Goal: Information Seeking & Learning: Learn about a topic

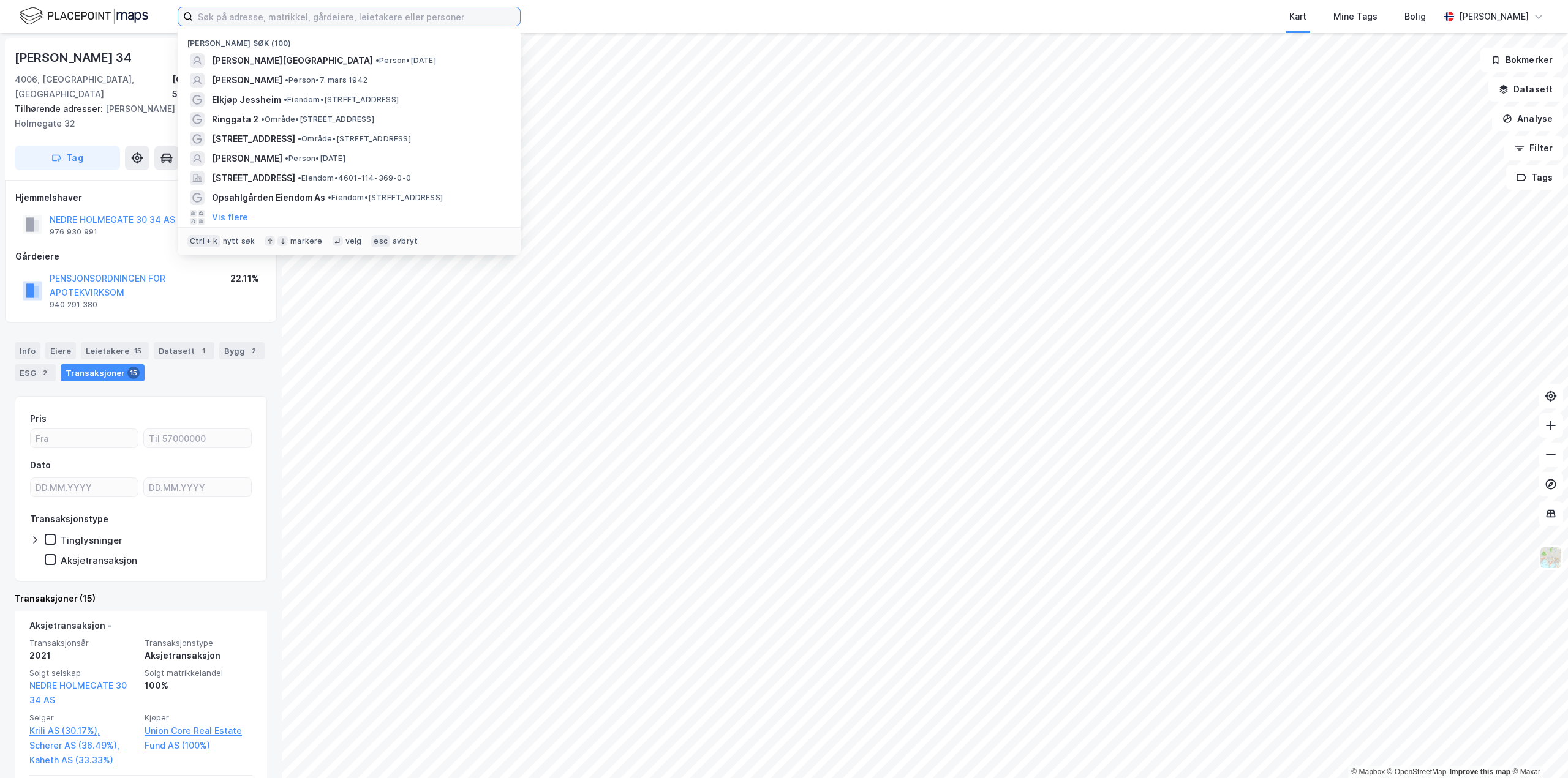
click at [252, 16] on input at bounding box center [356, 16] width 327 height 18
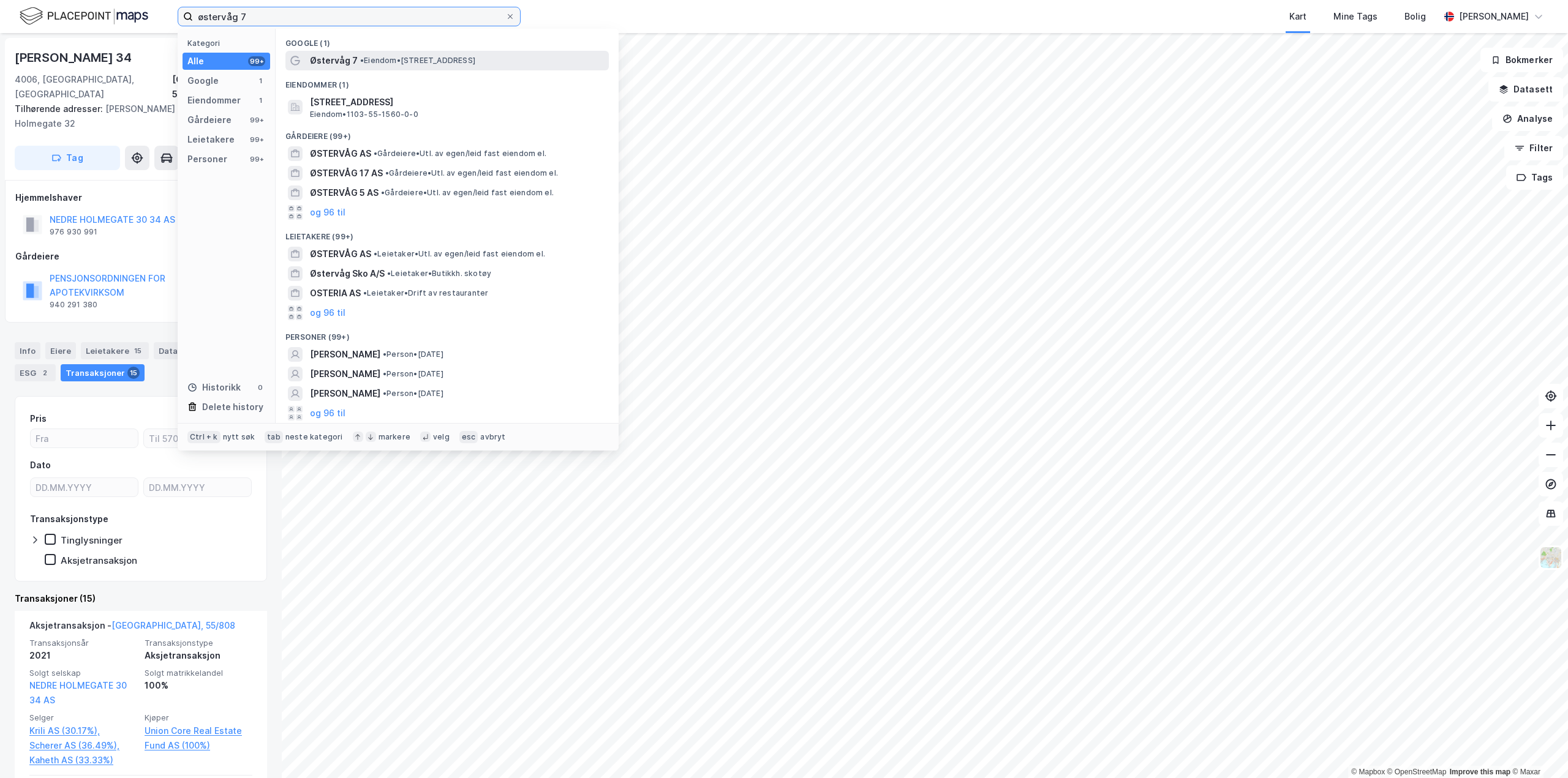
type input "østervåg 7"
click at [347, 60] on span "Østervåg 7" at bounding box center [334, 60] width 48 height 15
